Goal: Task Accomplishment & Management: Manage account settings

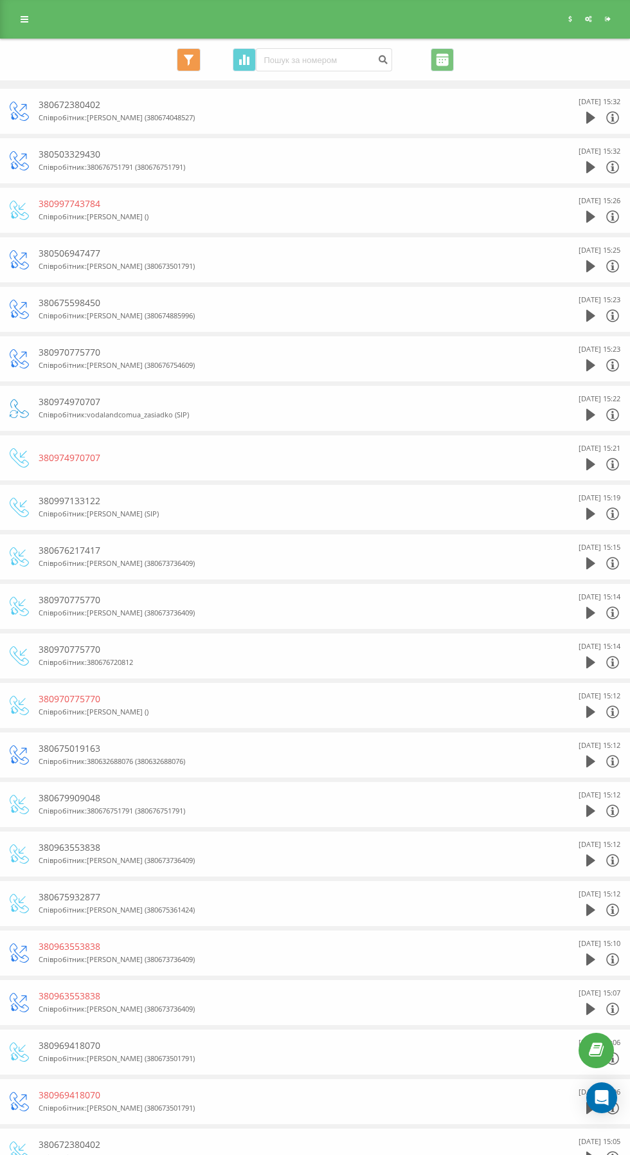
click at [24, 19] on icon at bounding box center [25, 19] width 8 height 9
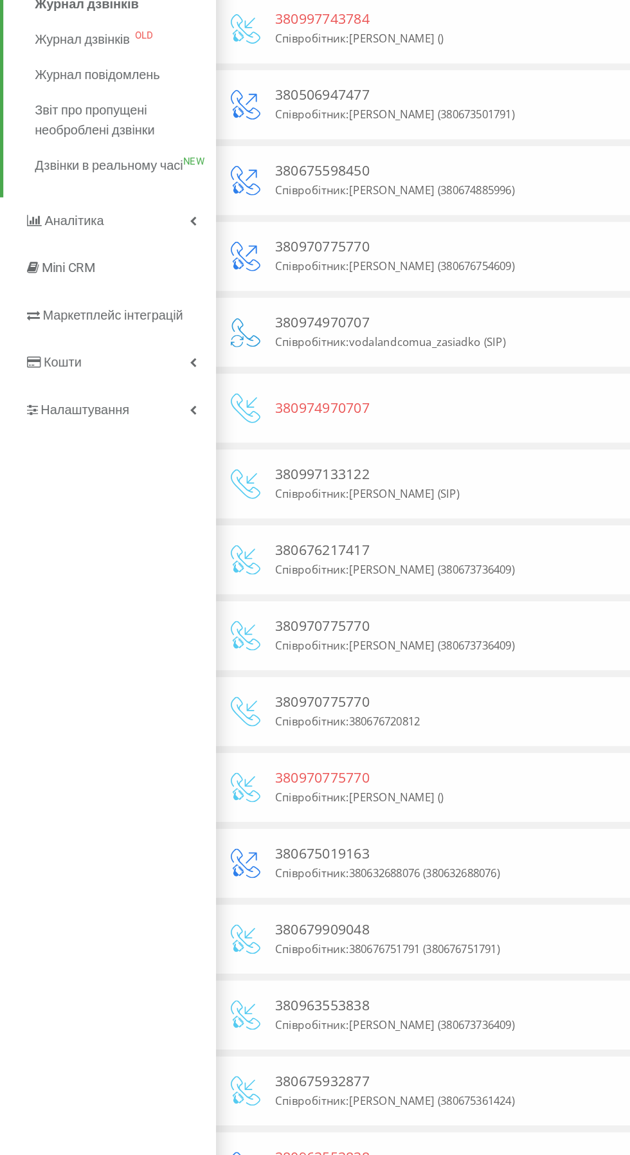
click at [69, 402] on span "Маркетплейс інтеграцій" at bounding box center [74, 397] width 92 height 10
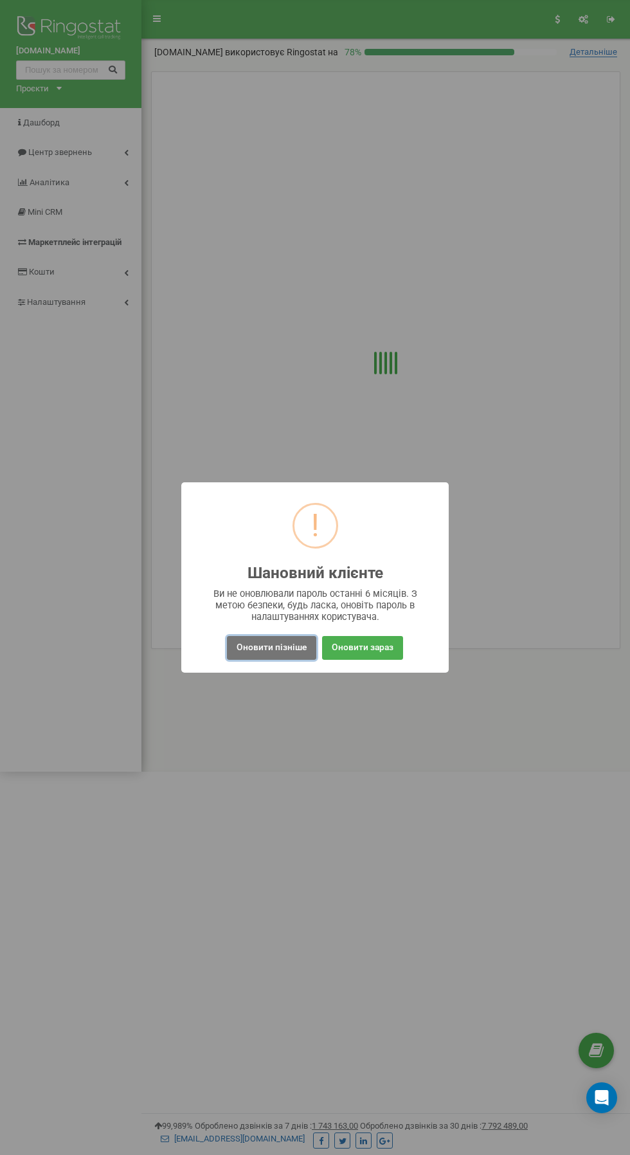
click at [265, 646] on button "Оновити пізніше" at bounding box center [271, 648] width 89 height 24
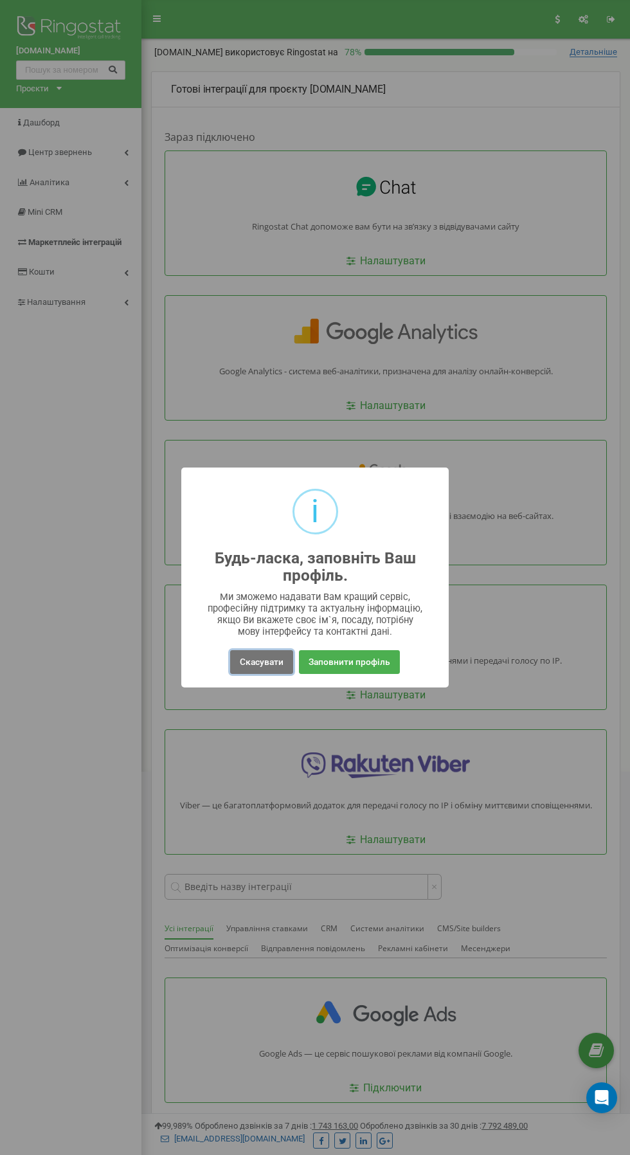
click at [240, 665] on button "Скасувати" at bounding box center [261, 662] width 63 height 24
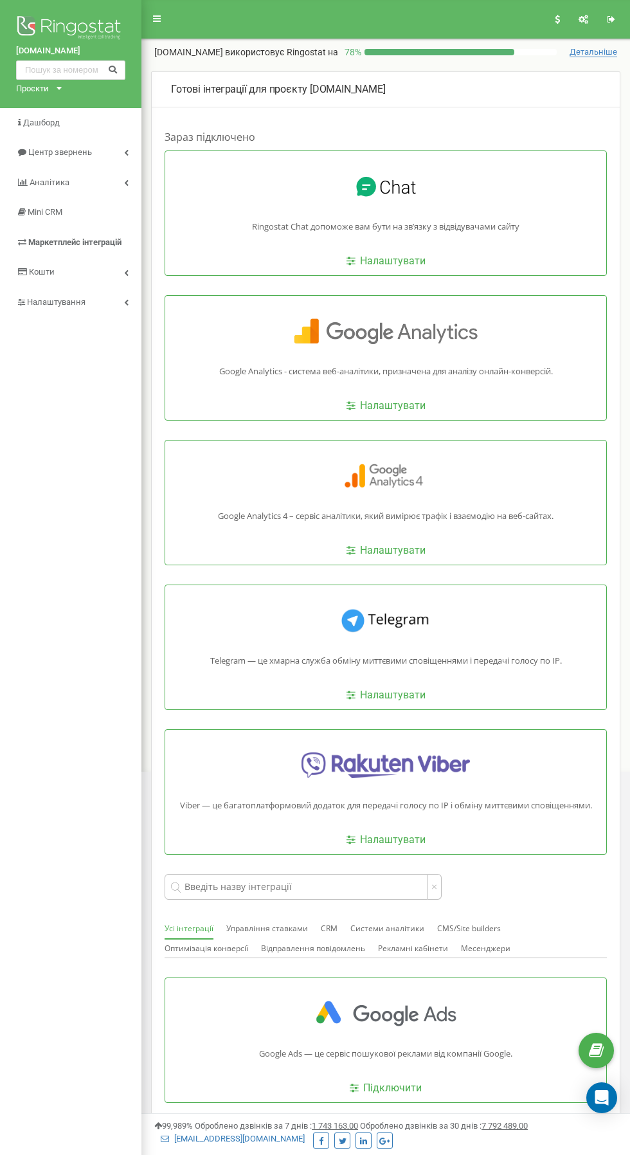
click at [315, 222] on p "Ringostat Chat допоможе вам бути на звʼязку з відвідувачами сайту" at bounding box center [386, 227] width 268 height 10
click at [381, 266] on link "Налаштувати" at bounding box center [386, 261] width 79 height 15
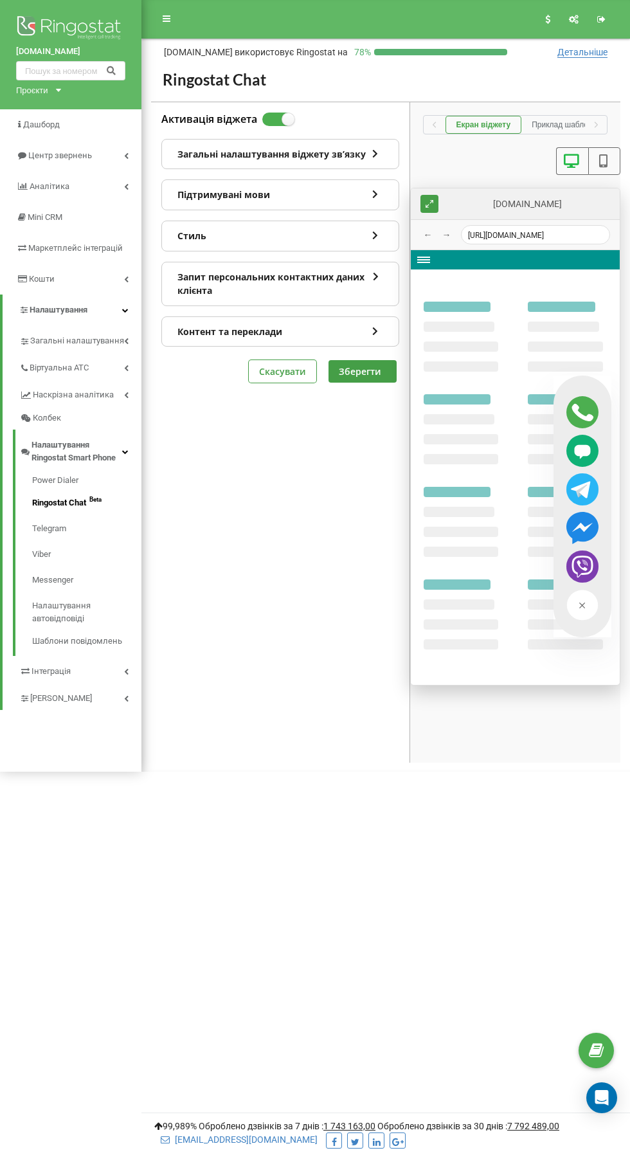
click at [227, 149] on div "Загальні налаштування віджету звʼязку" at bounding box center [280, 155] width 237 height 30
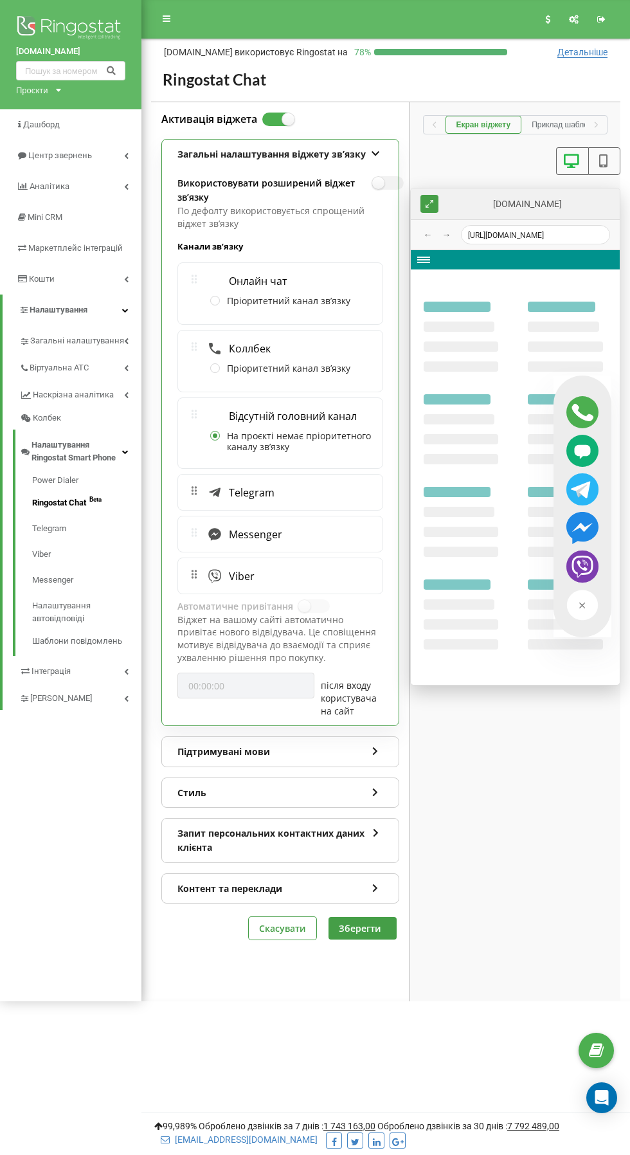
click at [309, 601] on label at bounding box center [303, 599] width 11 height 1
click at [196, 124] on label "Активація віджета" at bounding box center [209, 120] width 96 height 14
click at [0, 0] on input "Активація віджета" at bounding box center [0, 0] width 0 height 0
click at [383, 109] on div "Активація віджета Загальні налаштування віджету звʼязку Використовувати розшире…" at bounding box center [280, 526] width 259 height 848
click at [376, 141] on div "Загальні налаштування віджету звʼязку" at bounding box center [280, 155] width 237 height 30
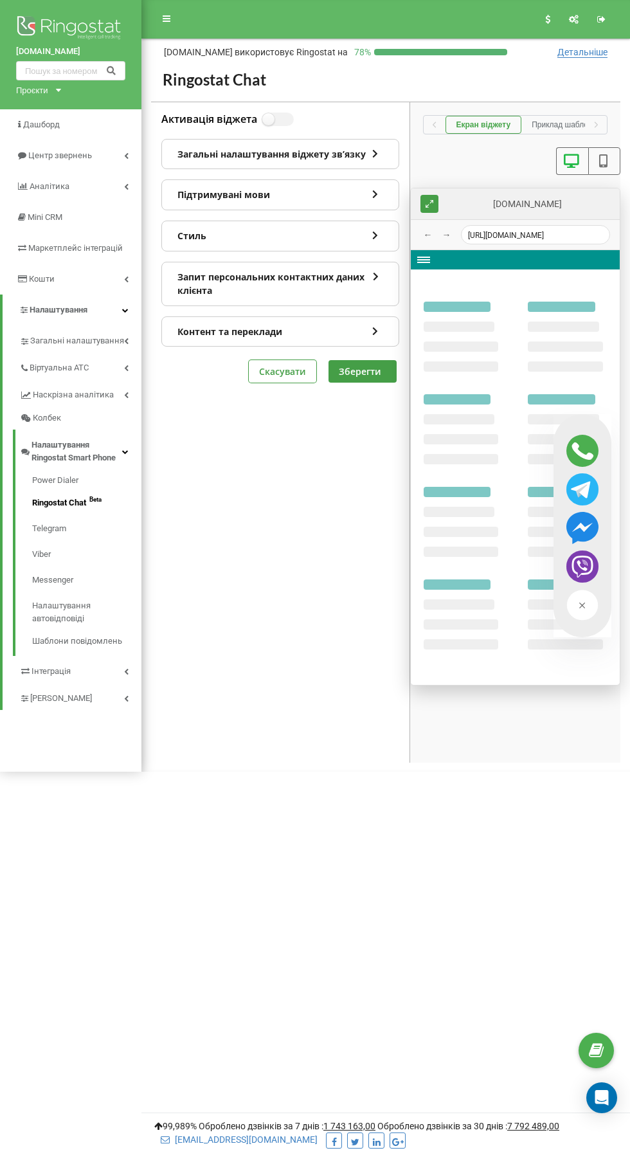
click at [376, 194] on icon at bounding box center [375, 192] width 11 height 9
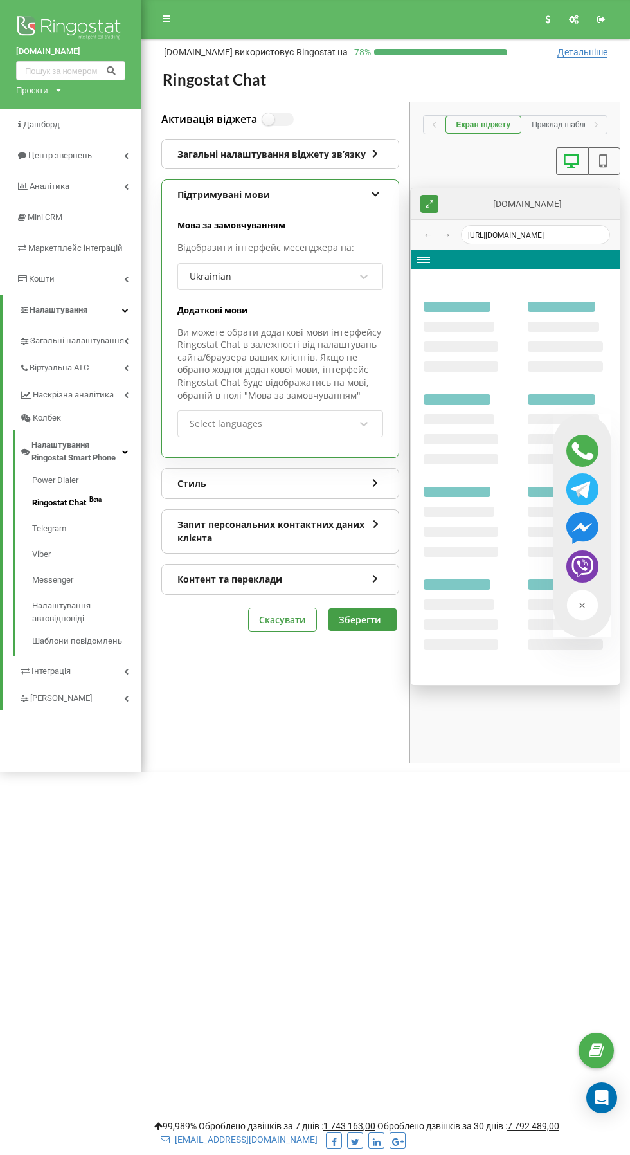
click at [376, 194] on icon at bounding box center [375, 192] width 11 height 9
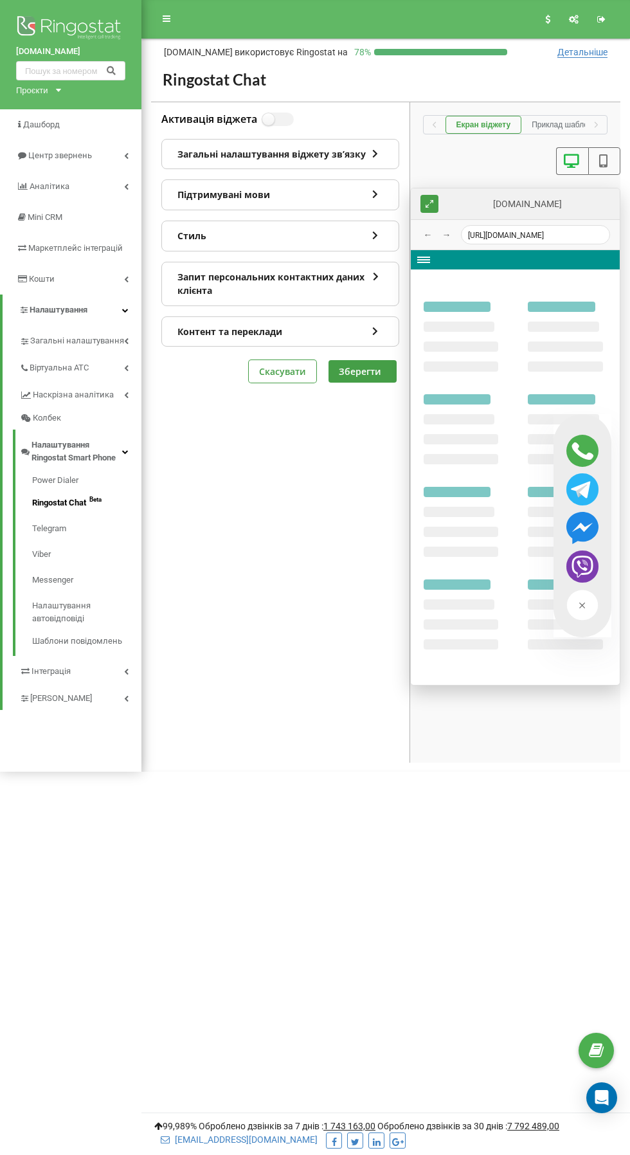
click at [370, 234] on icon at bounding box center [375, 233] width 11 height 9
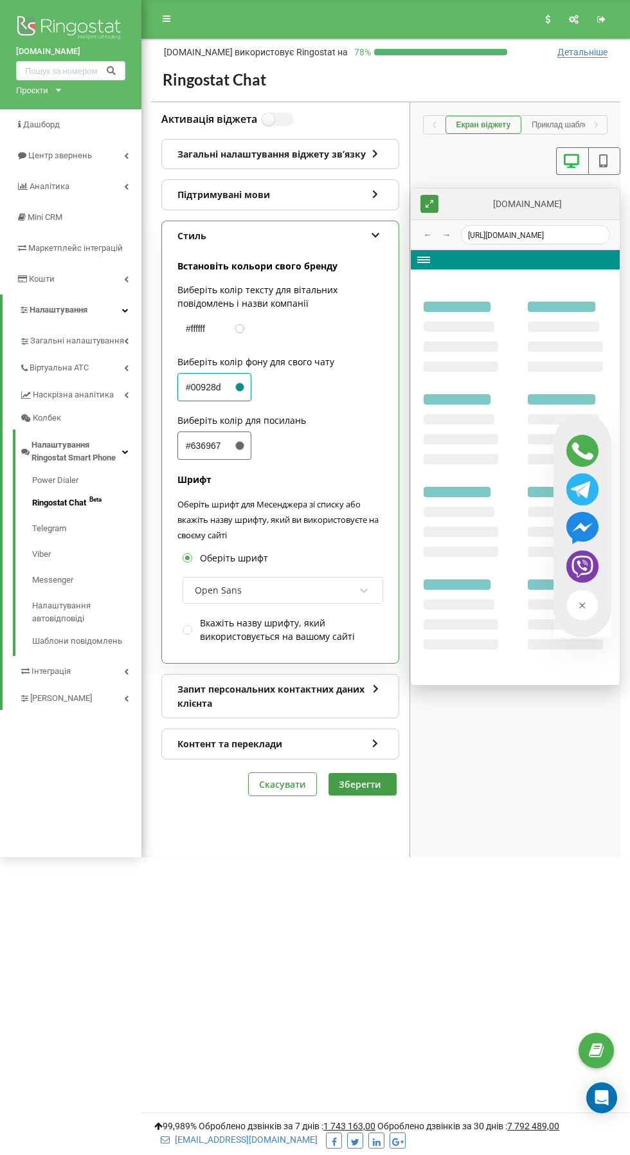
click at [190, 625] on label at bounding box center [188, 625] width 11 height 0
click at [0, 0] on input "Вкажіть назву шрифту, який використовується на вашому сайті" at bounding box center [0, 0] width 0 height 0
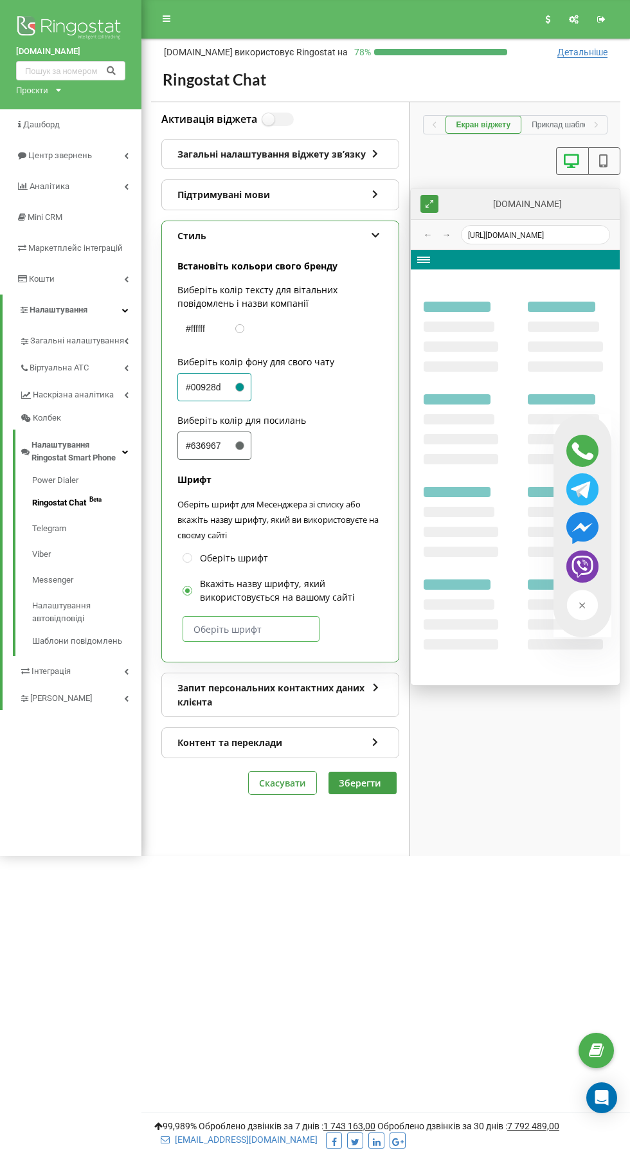
click at [222, 624] on input "text" at bounding box center [251, 629] width 137 height 26
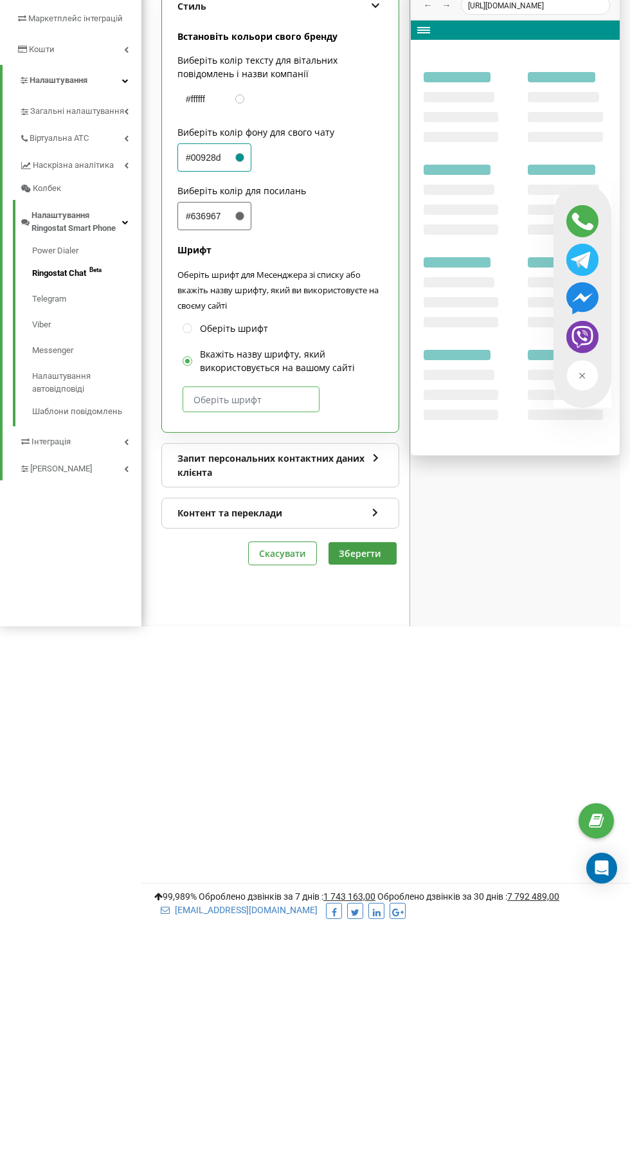
click at [187, 552] on label at bounding box center [188, 552] width 11 height 0
click at [0, 0] on input "Оберіть шрифт" at bounding box center [0, 0] width 0 height 0
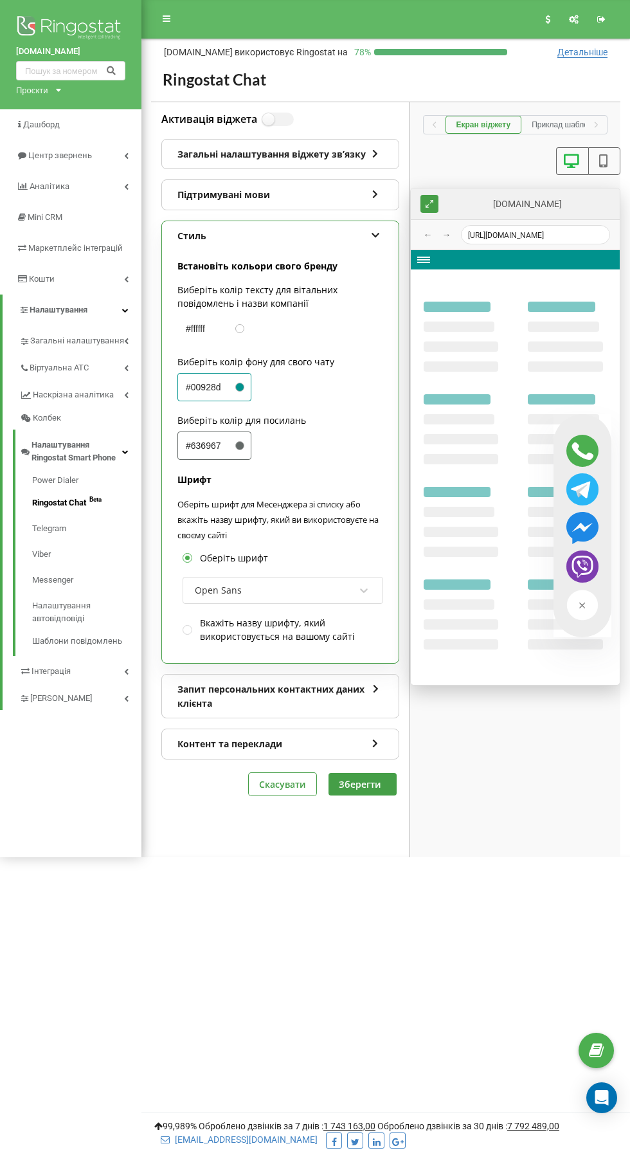
click at [376, 235] on icon at bounding box center [375, 233] width 11 height 9
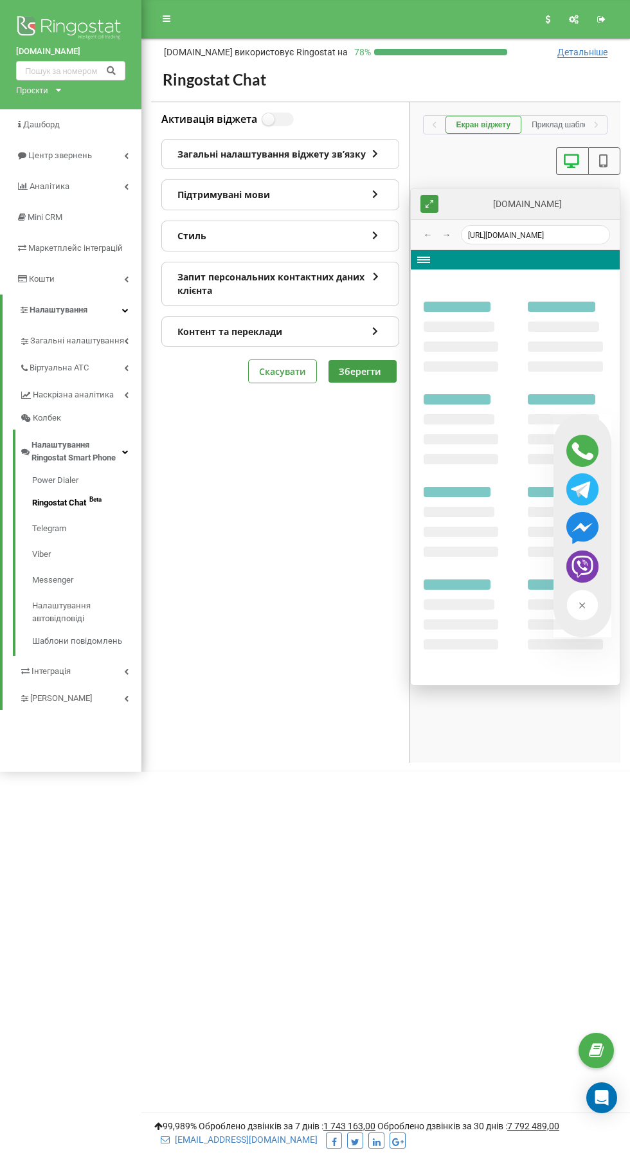
click at [376, 275] on icon at bounding box center [376, 274] width 9 height 9
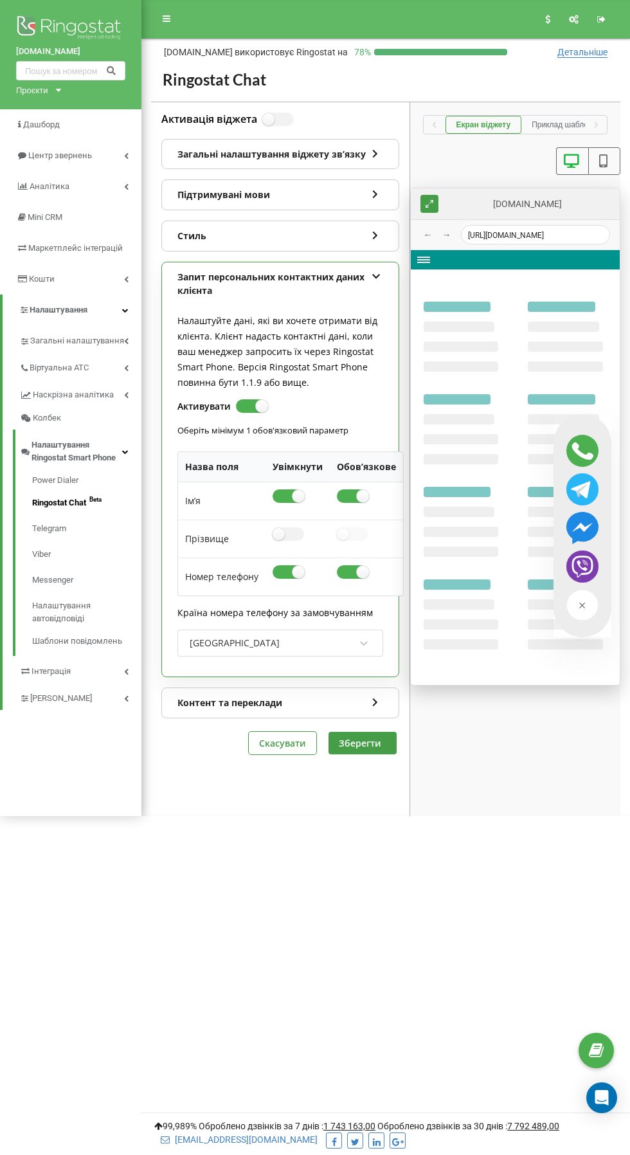
click at [376, 273] on icon at bounding box center [376, 274] width 9 height 9
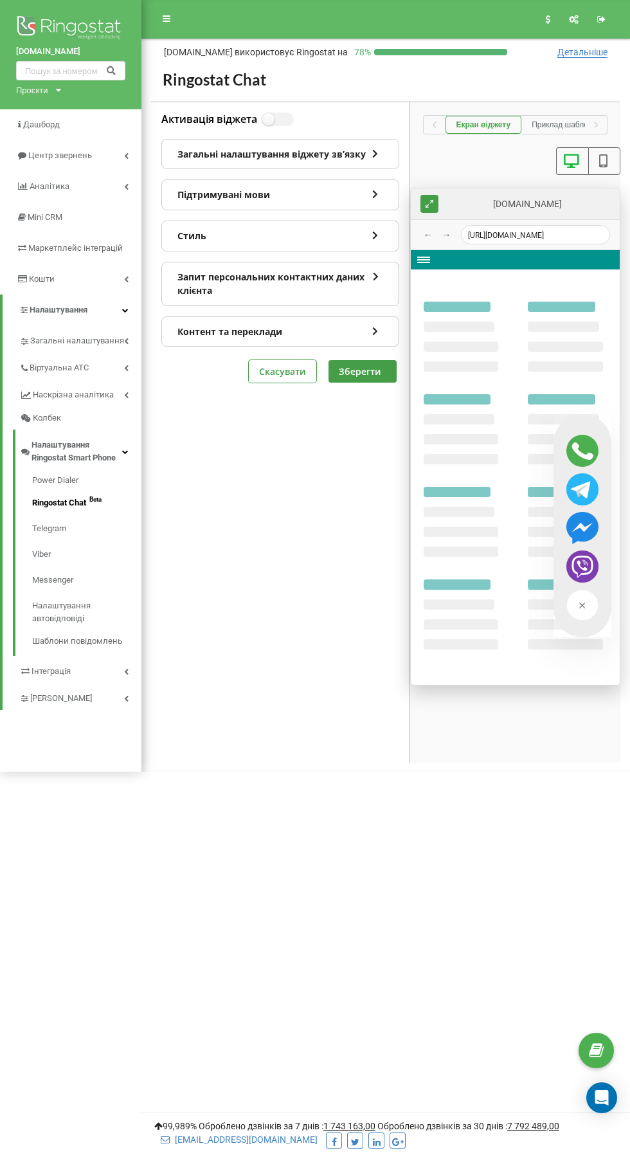
click at [376, 327] on icon at bounding box center [375, 329] width 11 height 9
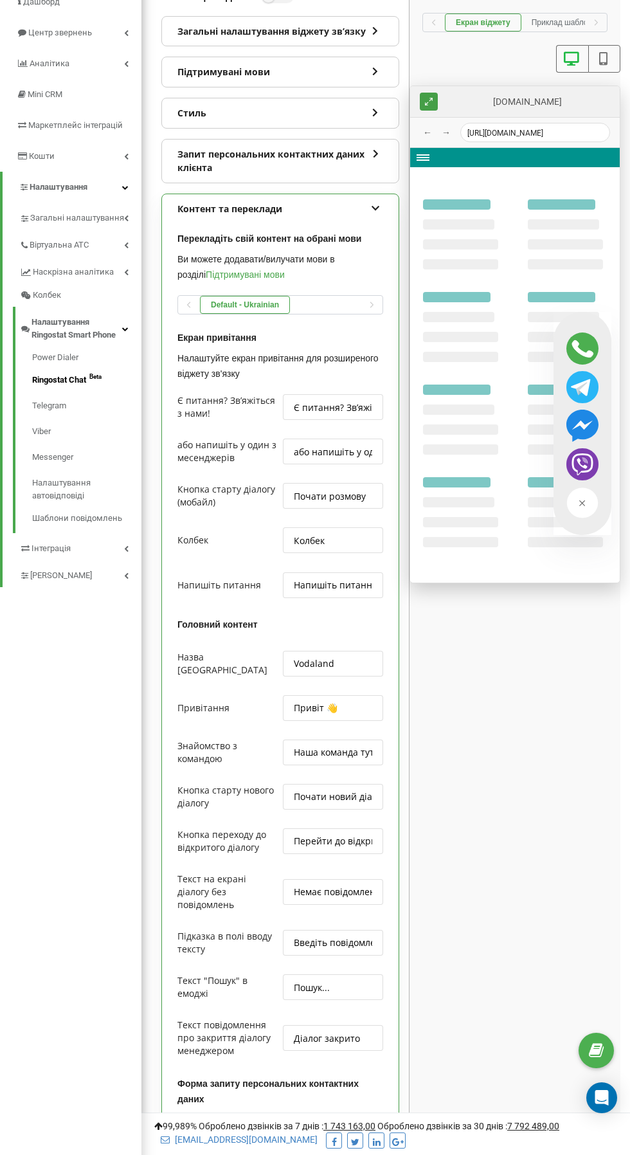
scroll to position [114, 0]
